Goal: Transaction & Acquisition: Book appointment/travel/reservation

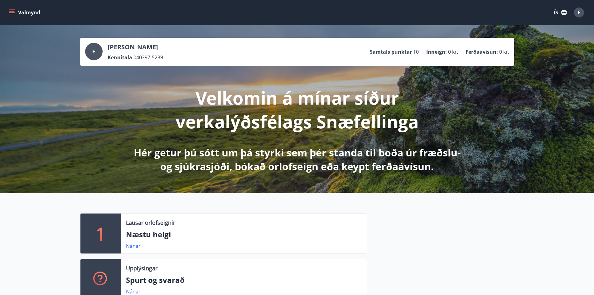
click at [11, 11] on icon "menu" at bounding box center [12, 12] width 6 height 6
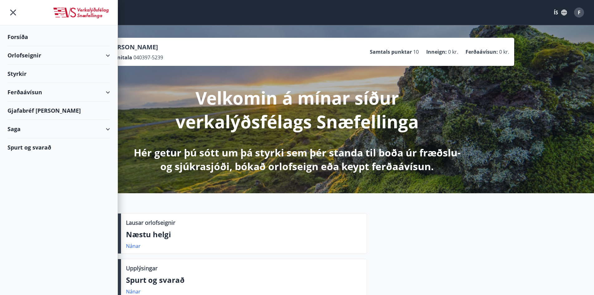
click at [21, 133] on div "Saga" at bounding box center [58, 129] width 103 height 18
click at [31, 223] on div "Skilagreinar" at bounding box center [58, 223] width 93 height 13
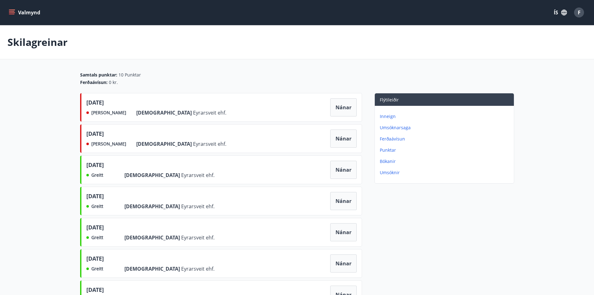
click at [10, 15] on icon "menu" at bounding box center [12, 12] width 6 height 6
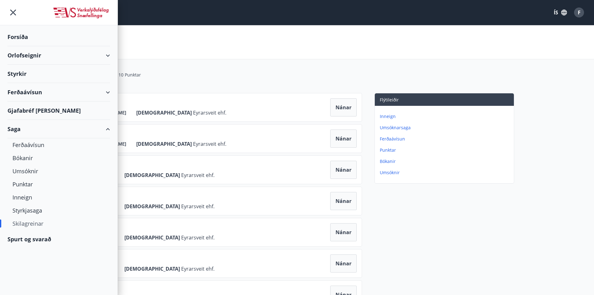
click at [106, 127] on div "Saga" at bounding box center [58, 129] width 103 height 18
click at [63, 55] on div "Orlofseignir" at bounding box center [58, 55] width 103 height 18
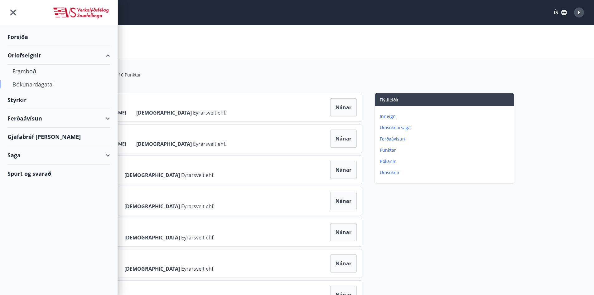
click at [27, 82] on div "Bókunardagatal" at bounding box center [58, 84] width 93 height 13
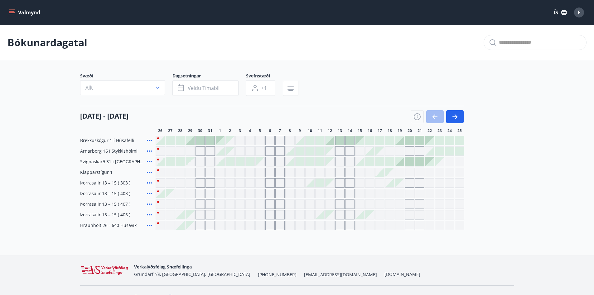
click at [11, 14] on icon "menu" at bounding box center [12, 14] width 6 height 1
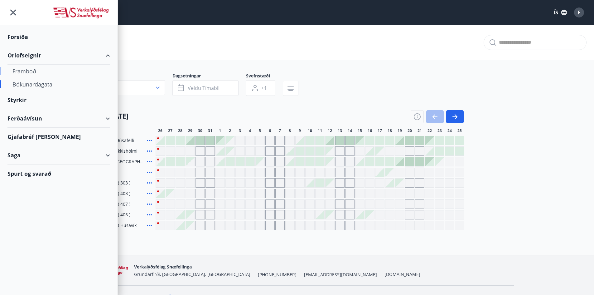
click at [31, 73] on div "Framboð" at bounding box center [58, 71] width 93 height 13
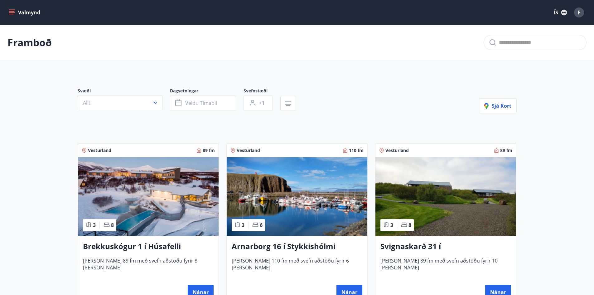
click at [172, 189] on img at bounding box center [148, 196] width 141 height 79
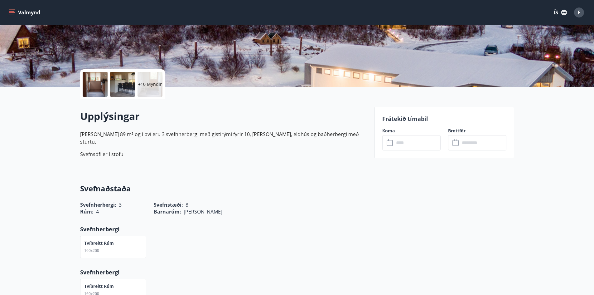
scroll to position [125, 0]
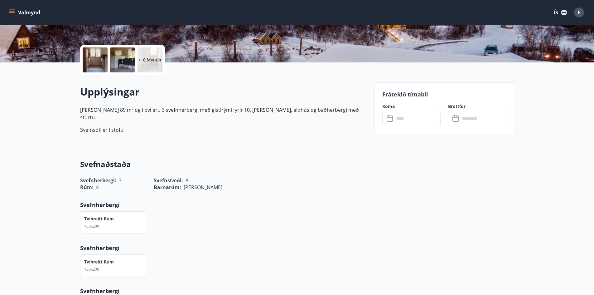
click at [399, 122] on input "text" at bounding box center [417, 118] width 46 height 15
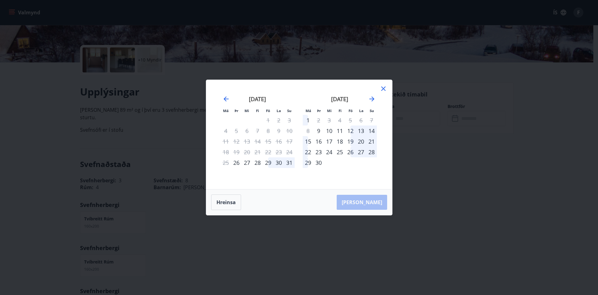
click at [353, 131] on div "12" at bounding box center [350, 130] width 11 height 11
click at [308, 140] on div "15" at bounding box center [308, 141] width 11 height 11
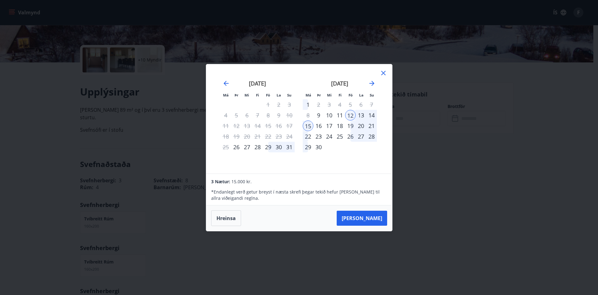
click at [385, 74] on icon at bounding box center [383, 72] width 7 height 7
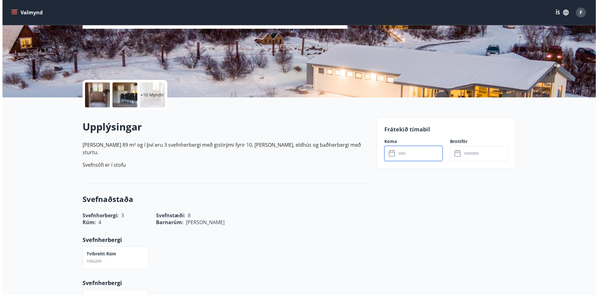
scroll to position [0, 0]
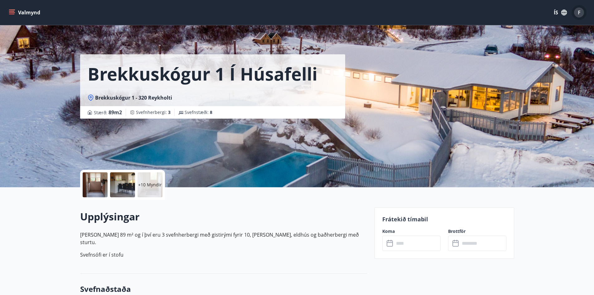
click at [580, 10] on span "F" at bounding box center [579, 12] width 3 height 7
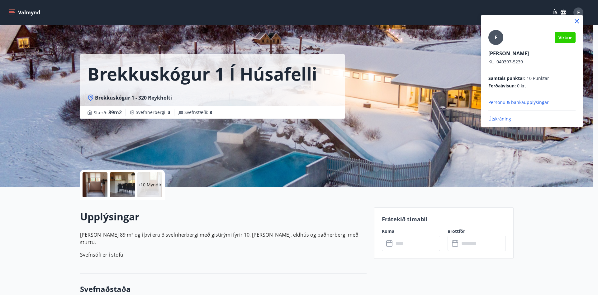
click at [504, 118] on p "Útskráning" at bounding box center [532, 119] width 87 height 6
